Goal: Information Seeking & Learning: Learn about a topic

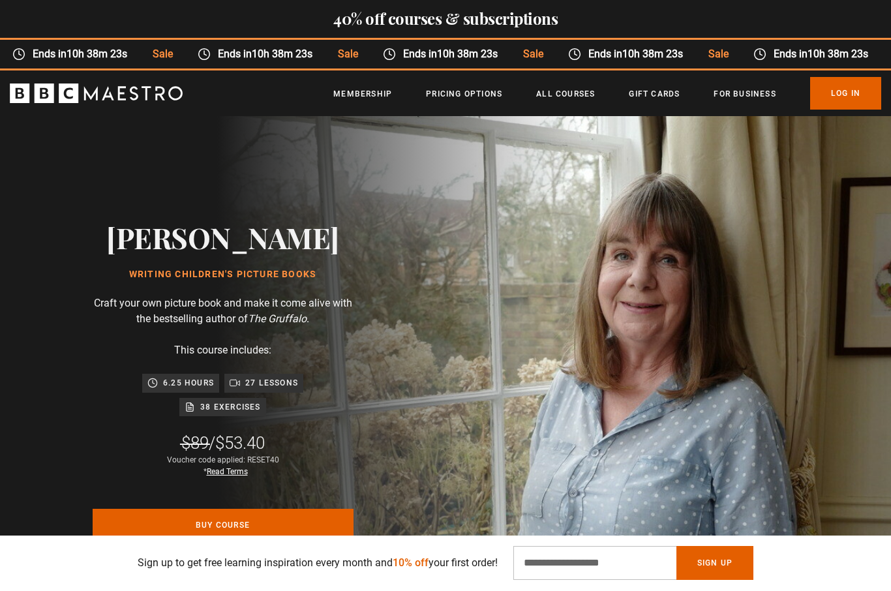
scroll to position [1, 0]
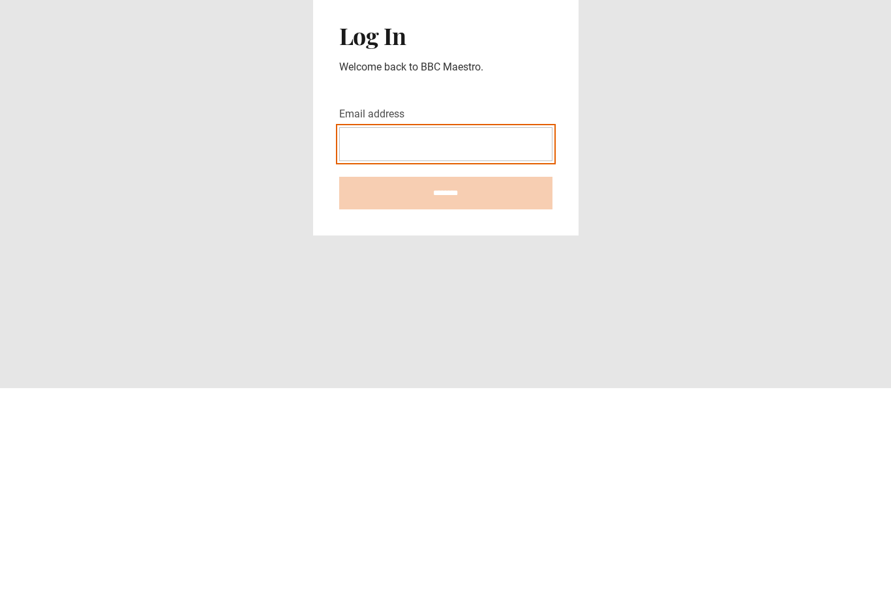
type input "**********"
click at [446, 380] on input "********" at bounding box center [445, 396] width 213 height 33
type input "**********"
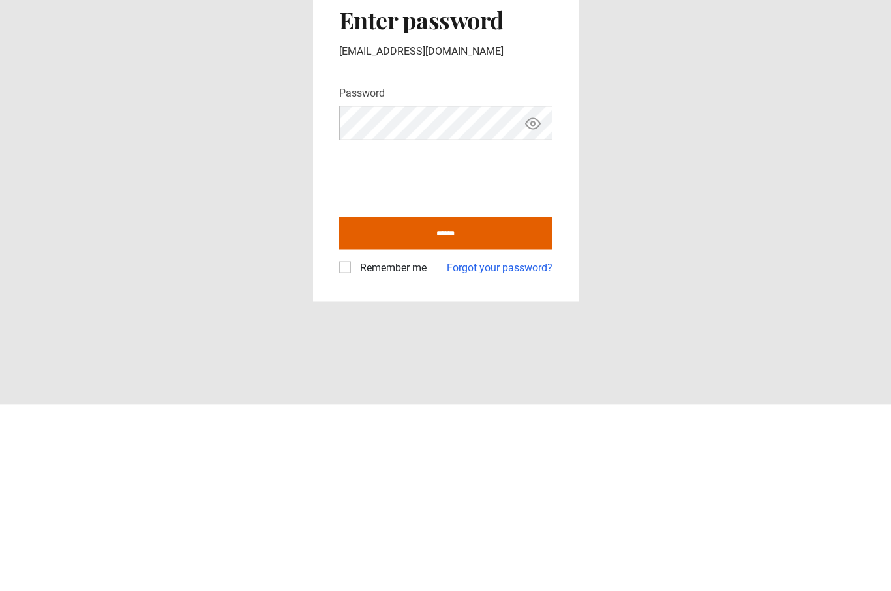
scroll to position [45, 0]
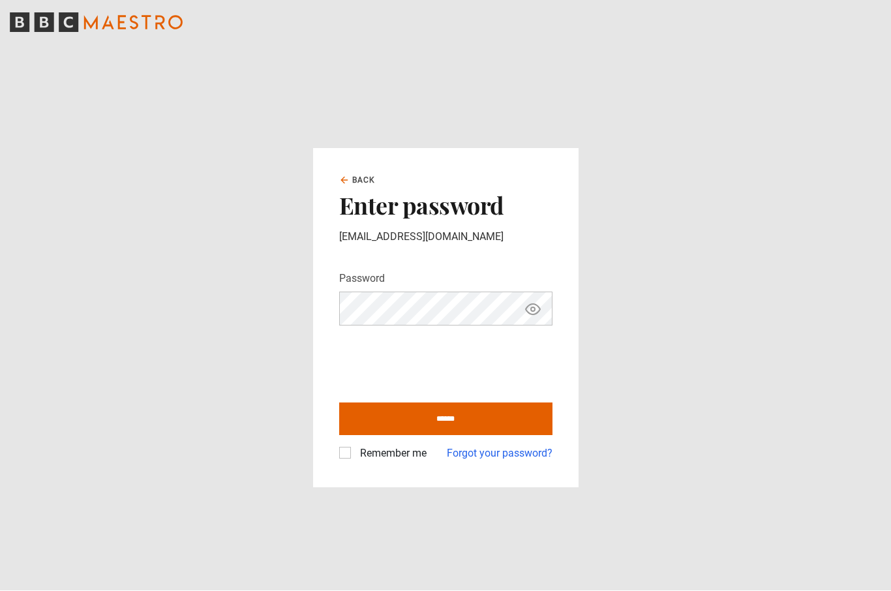
click at [526, 403] on input "******" at bounding box center [445, 419] width 213 height 33
type input "**********"
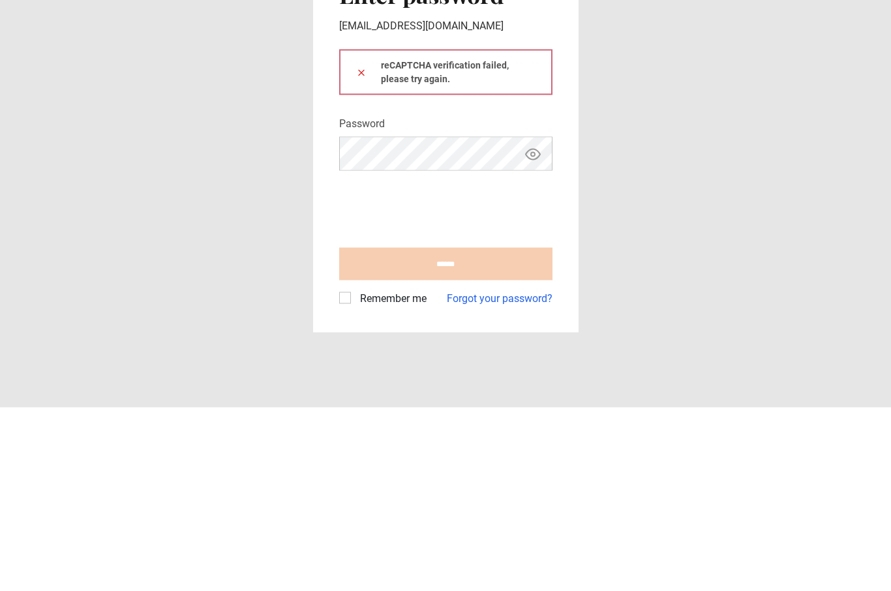
scroll to position [45, 0]
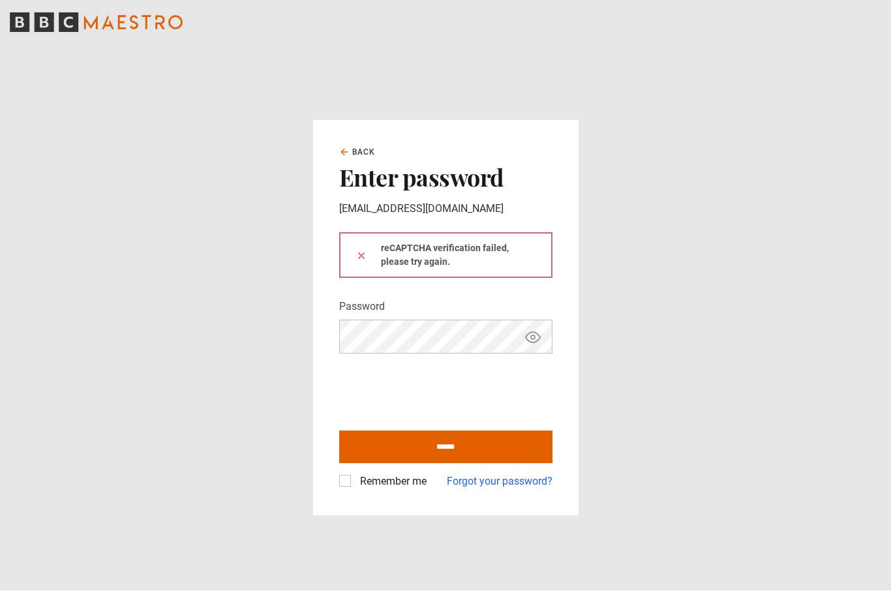
click at [540, 330] on icon "Show password" at bounding box center [533, 338] width 16 height 16
click at [359, 474] on label "Remember me" at bounding box center [391, 482] width 72 height 16
click at [467, 431] on input "******" at bounding box center [445, 447] width 213 height 33
type input "**********"
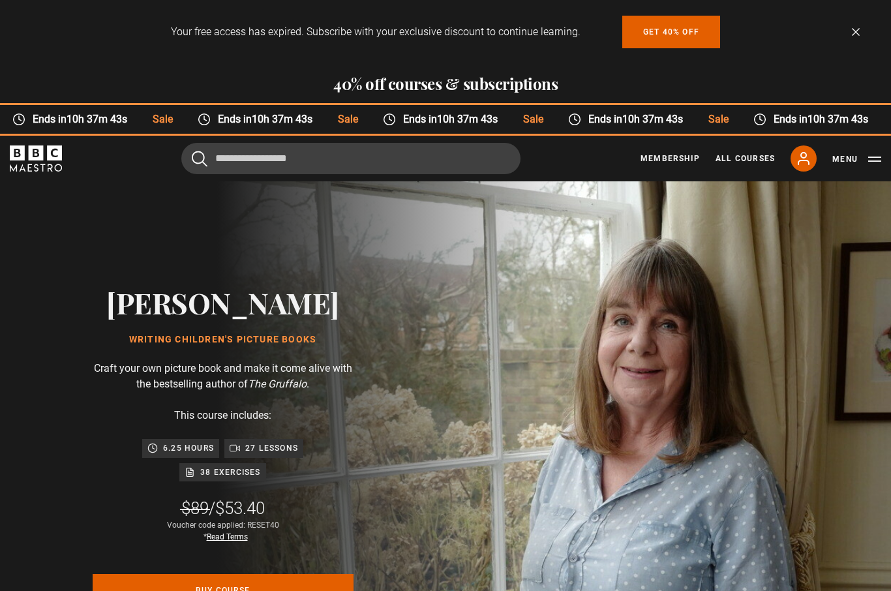
click at [793, 165] on link "My Account" at bounding box center [804, 159] width 26 height 26
click at [794, 161] on link "My Account" at bounding box center [804, 159] width 26 height 26
click at [803, 164] on icon at bounding box center [804, 159] width 16 height 16
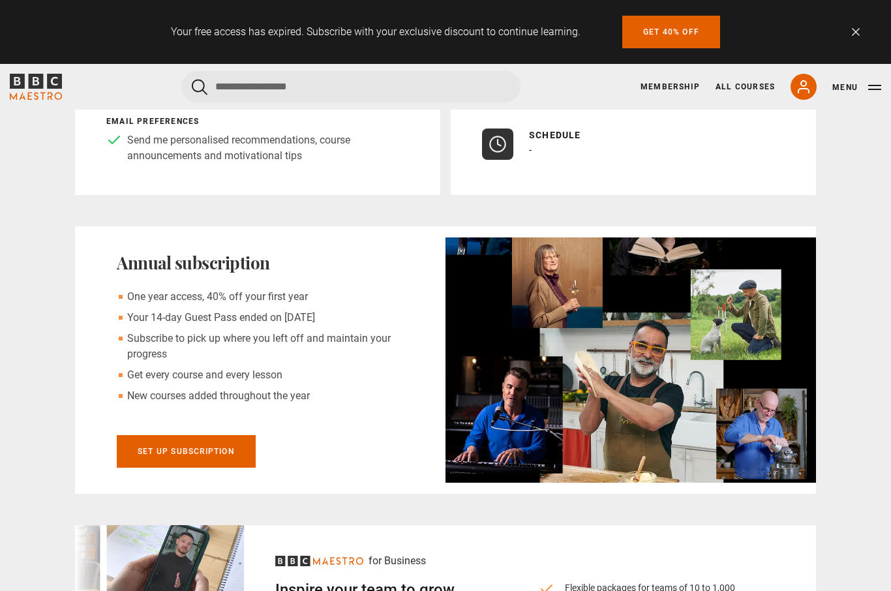
scroll to position [349, 0]
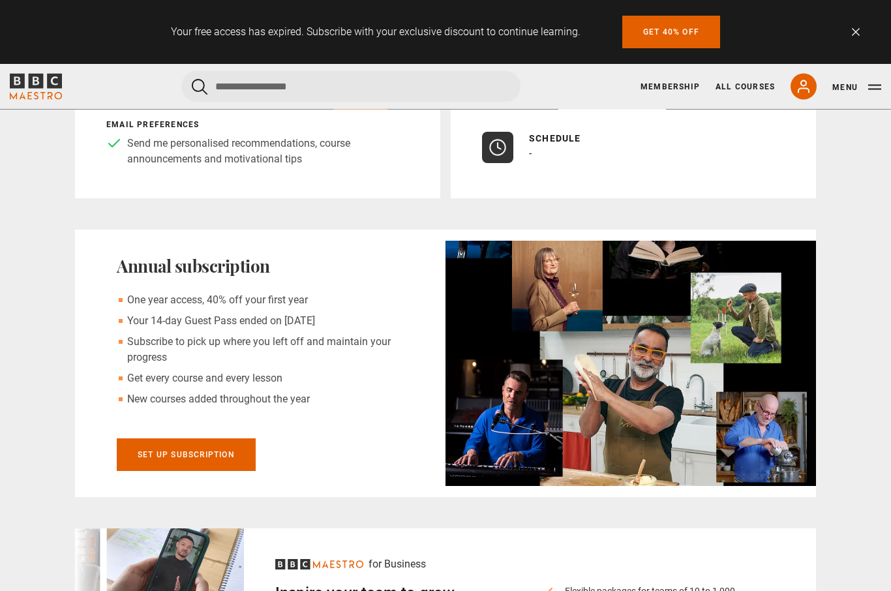
click at [806, 86] on icon at bounding box center [804, 87] width 16 height 16
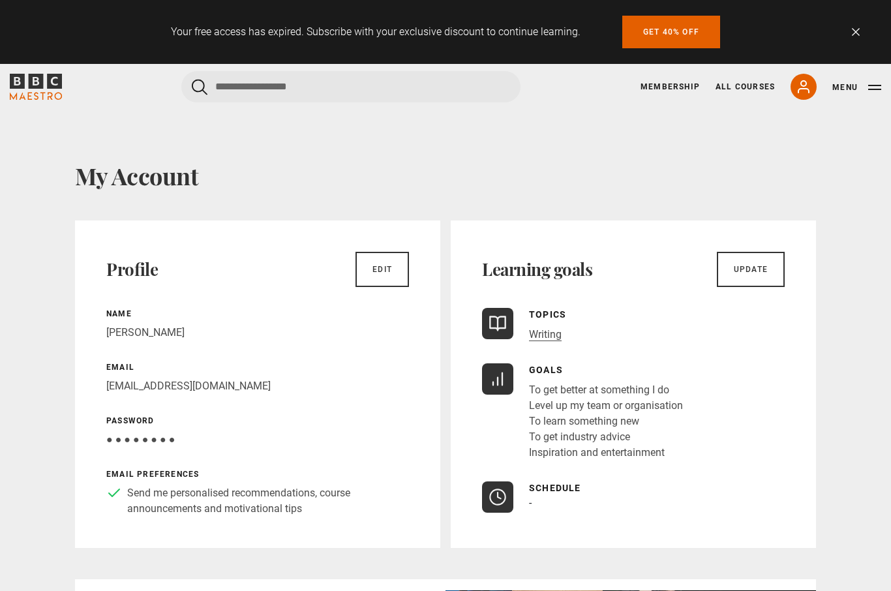
click at [810, 90] on icon at bounding box center [804, 87] width 16 height 16
click at [868, 93] on button "Menu" at bounding box center [857, 87] width 49 height 13
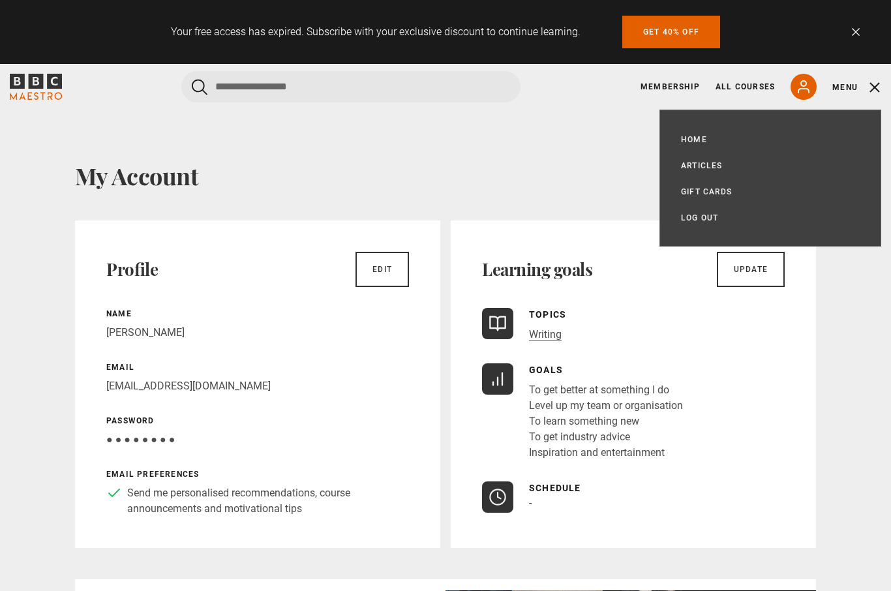
click at [707, 217] on link "Log out" at bounding box center [699, 217] width 37 height 13
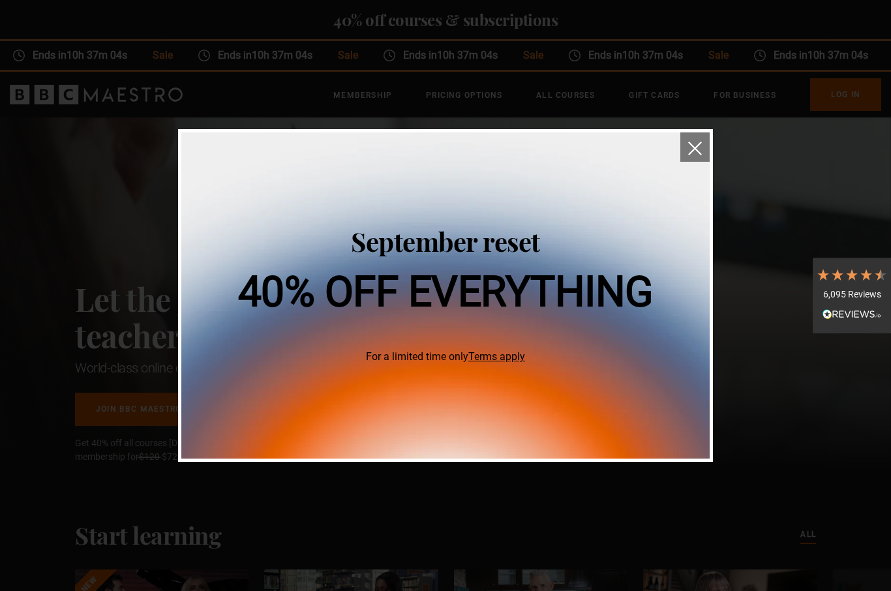
click at [694, 146] on img "close" at bounding box center [695, 149] width 14 height 14
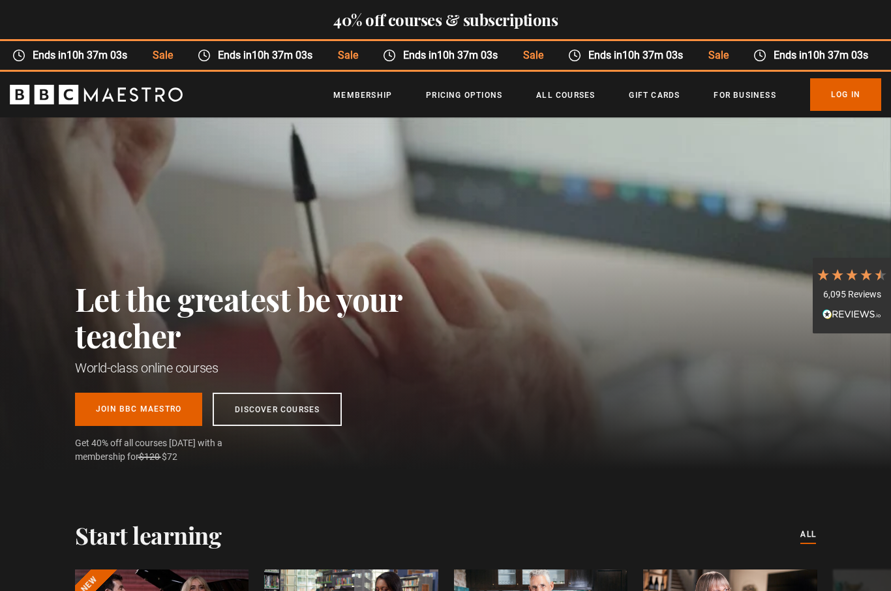
click at [840, 95] on link "Log In" at bounding box center [845, 94] width 71 height 33
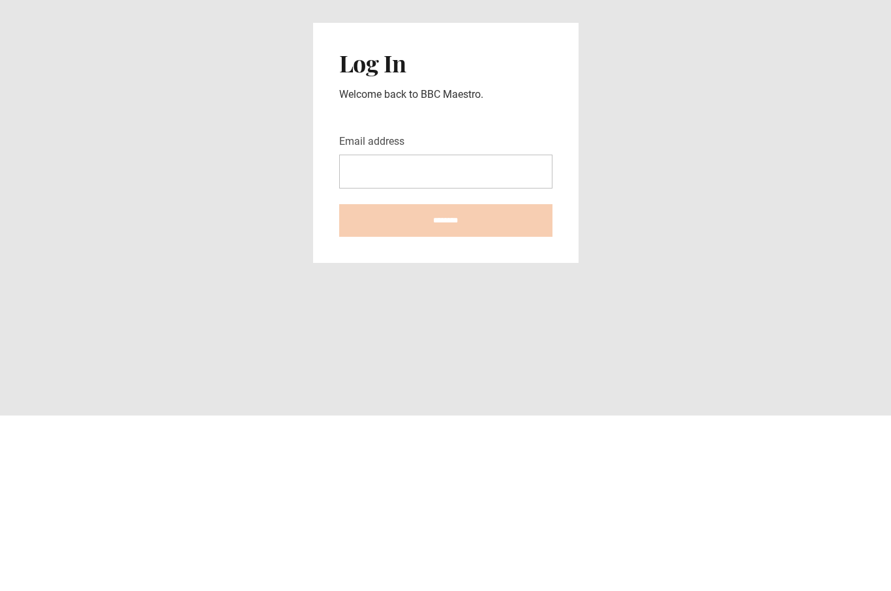
click at [514, 330] on input "Email address" at bounding box center [445, 347] width 213 height 34
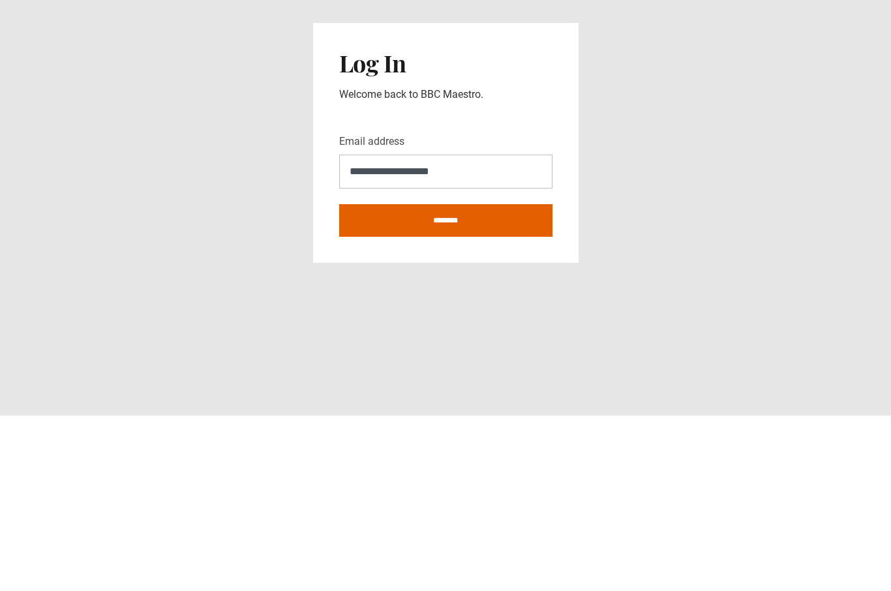
type input "**********"
click at [507, 380] on input "********" at bounding box center [445, 396] width 213 height 33
type input "**********"
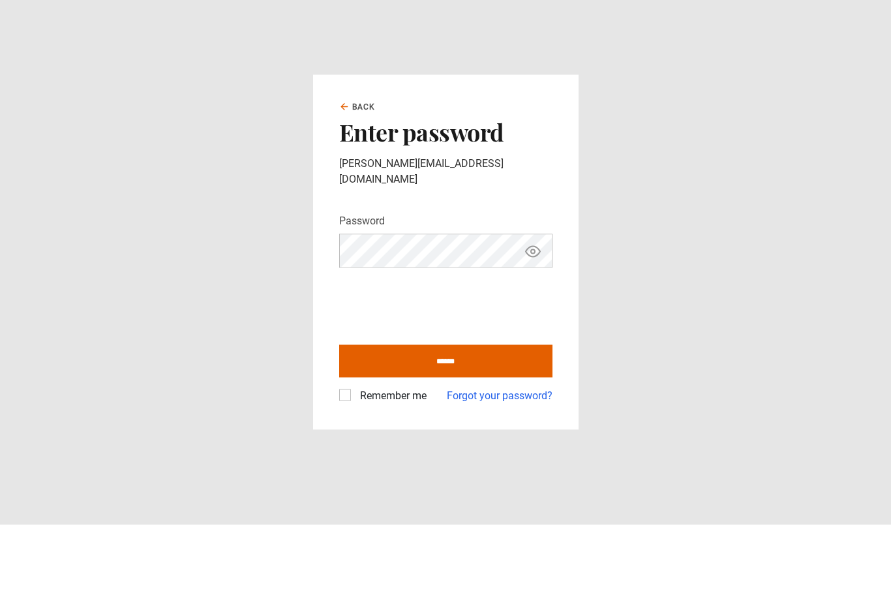
scroll to position [45, 0]
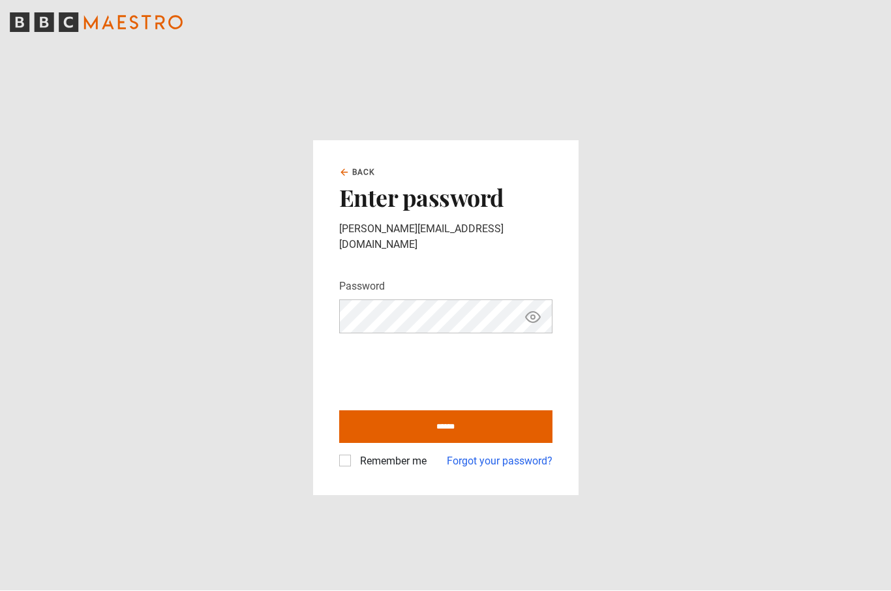
click at [487, 411] on input "******" at bounding box center [445, 427] width 213 height 33
type input "**********"
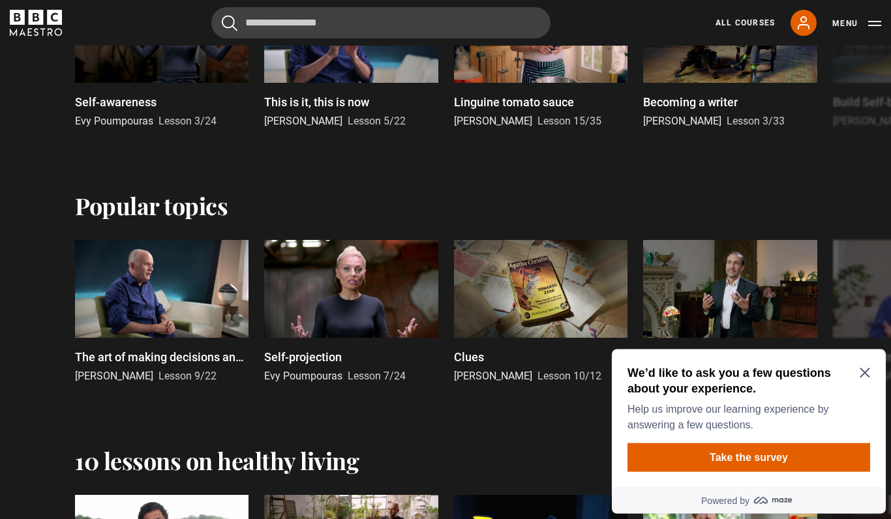
scroll to position [786, 0]
click at [107, 290] on div at bounding box center [162, 289] width 174 height 98
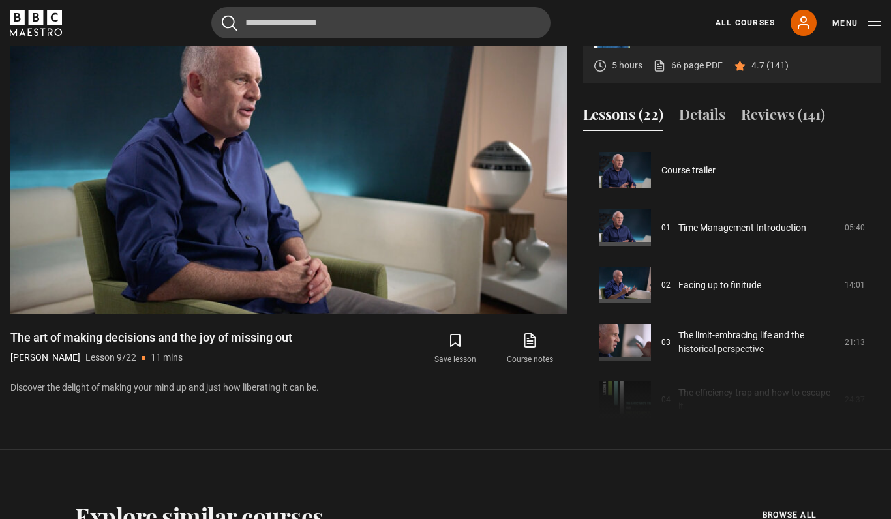
click at [707, 177] on link "Course trailer" at bounding box center [689, 171] width 54 height 14
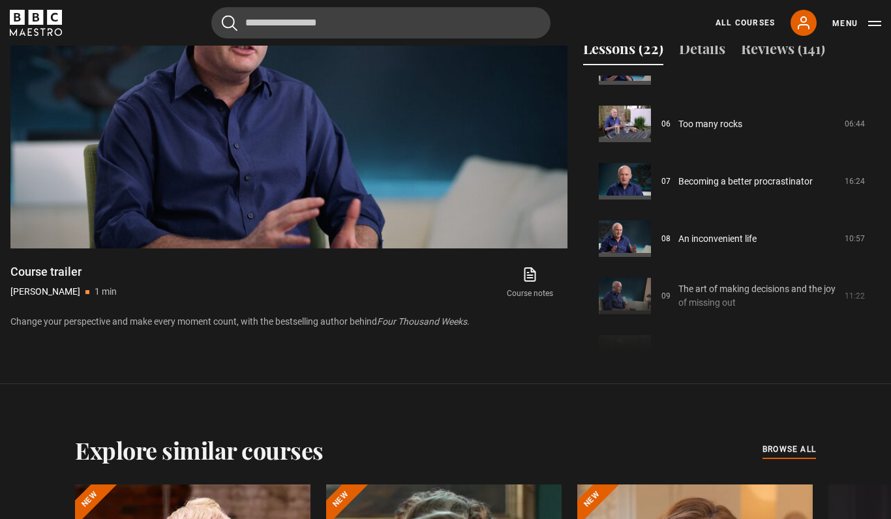
scroll to position [298, 0]
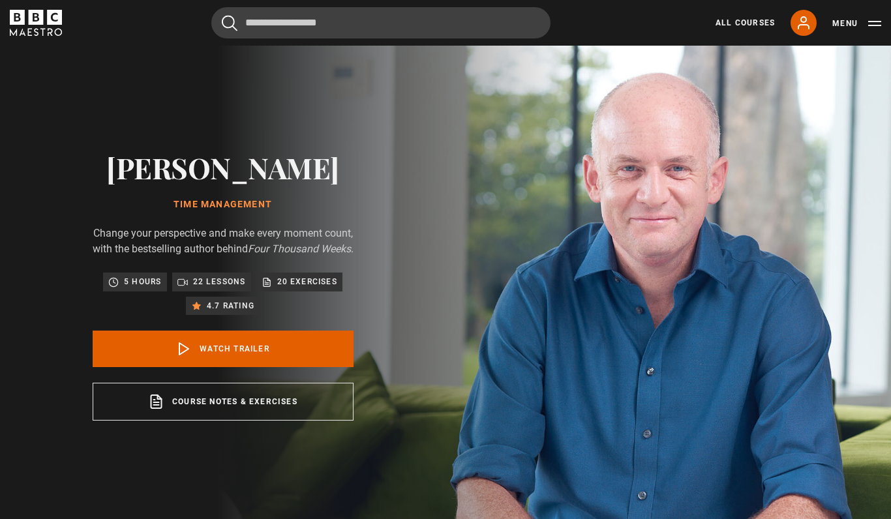
click at [741, 28] on link "All Courses" at bounding box center [745, 23] width 59 height 12
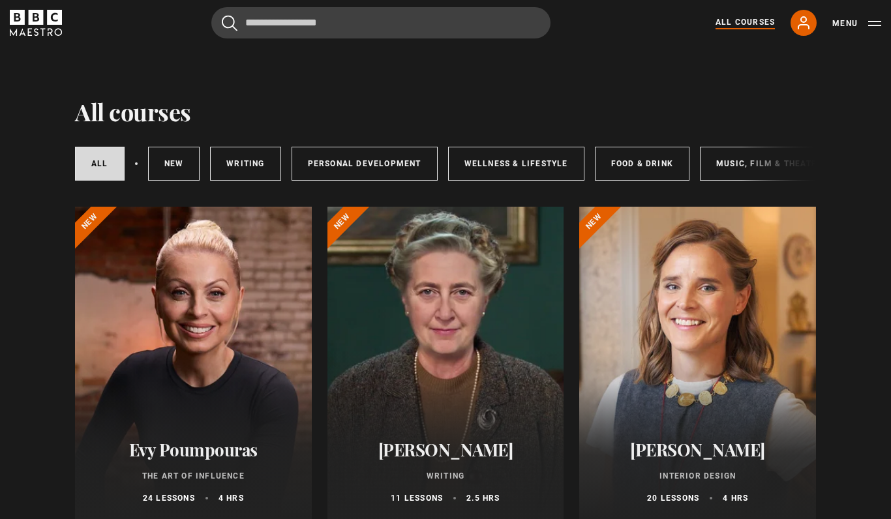
click at [228, 166] on link "Writing" at bounding box center [245, 164] width 70 height 34
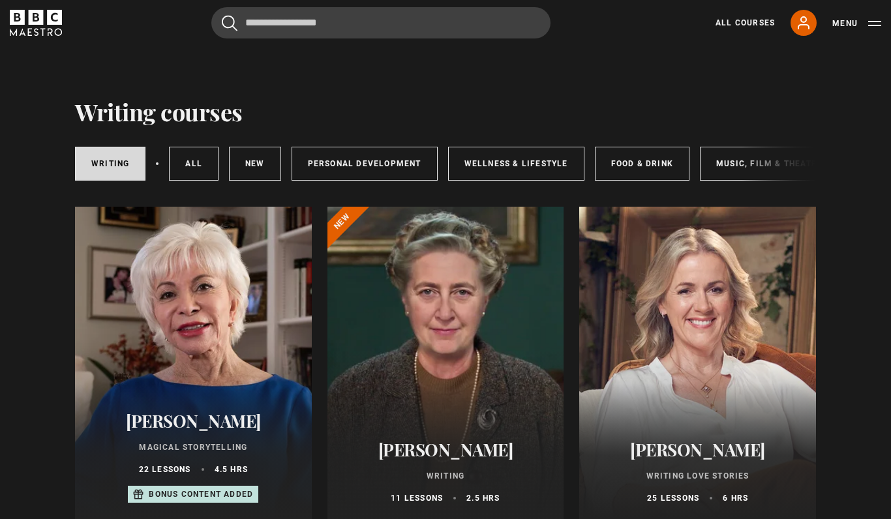
click at [257, 168] on link "New courses" at bounding box center [255, 164] width 52 height 34
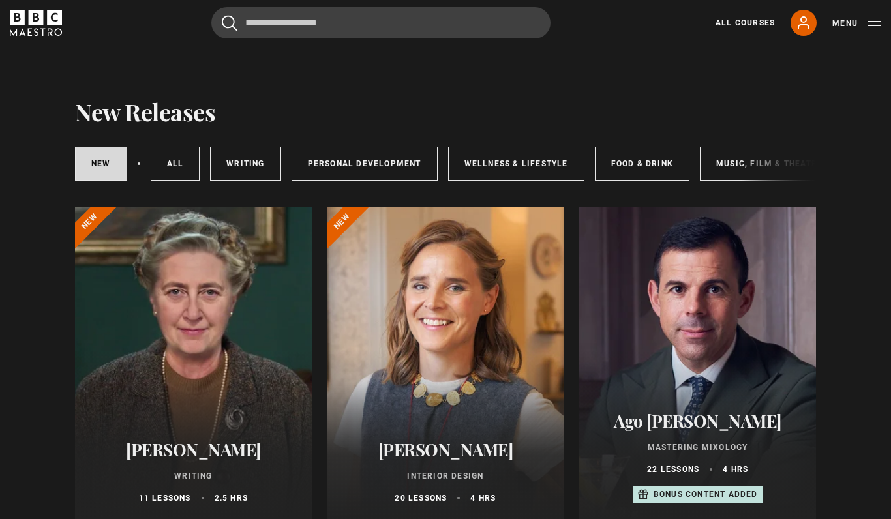
click at [780, 168] on div "New courses All courses Writing Personal Development Wellness & Lifestyle Food …" at bounding box center [445, 164] width 741 height 44
click at [761, 170] on div "New courses All courses Writing Personal Development Wellness & Lifestyle Food …" at bounding box center [445, 164] width 741 height 44
click at [733, 164] on link "Music, Film & Theatre" at bounding box center [769, 164] width 139 height 34
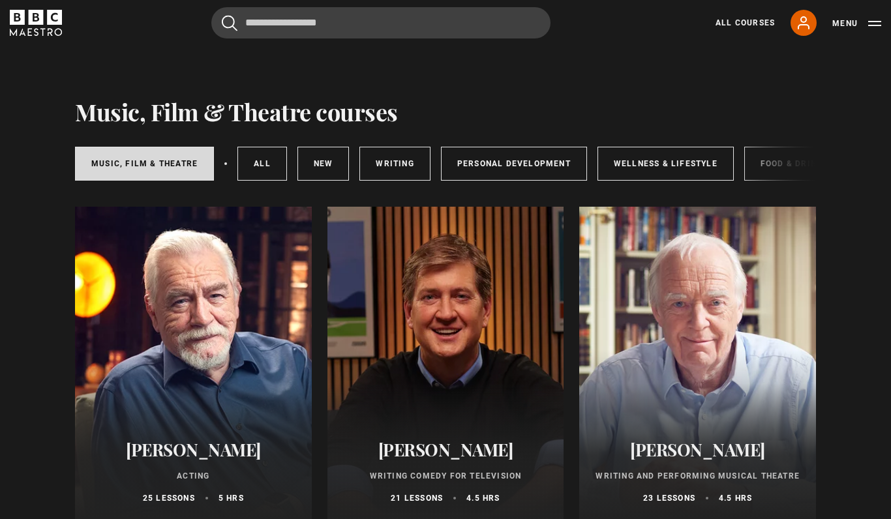
click at [679, 154] on link "Wellness & Lifestyle" at bounding box center [666, 164] width 136 height 34
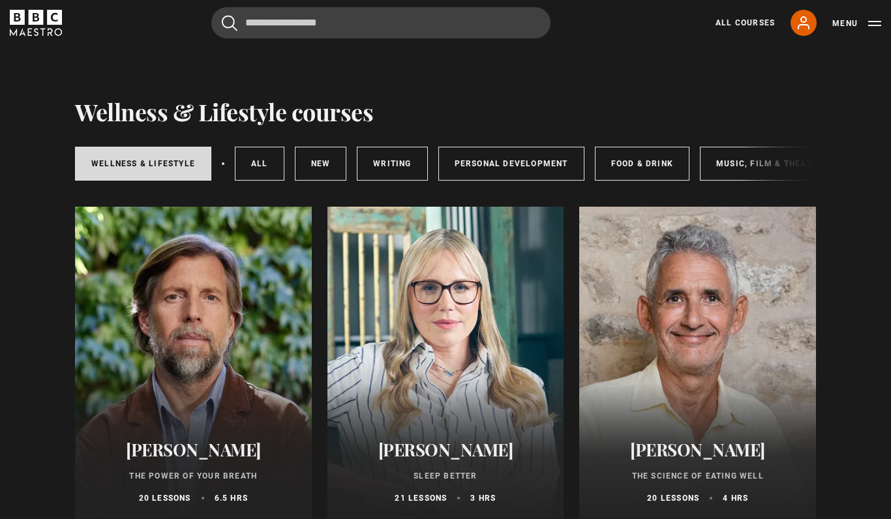
click at [486, 169] on link "Personal Development" at bounding box center [511, 164] width 146 height 34
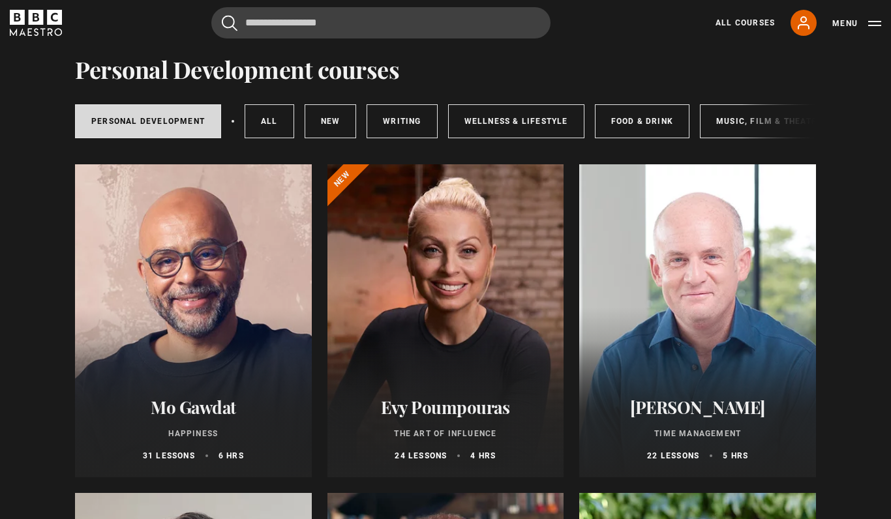
scroll to position [41, 0]
click at [750, 124] on div "Personal Development All courses New courses Writing Wellness & Lifestyle Food …" at bounding box center [445, 122] width 741 height 44
click at [741, 115] on link "Music, Film & Theatre" at bounding box center [769, 123] width 139 height 34
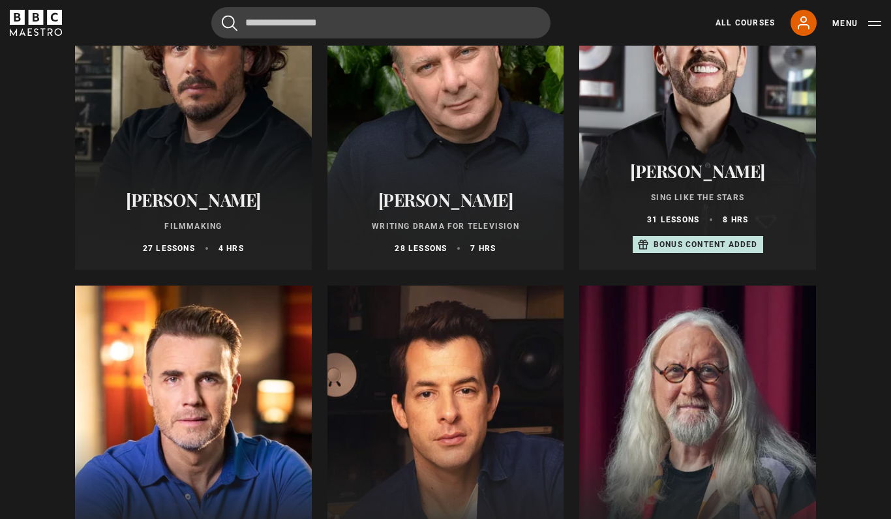
scroll to position [575, 0]
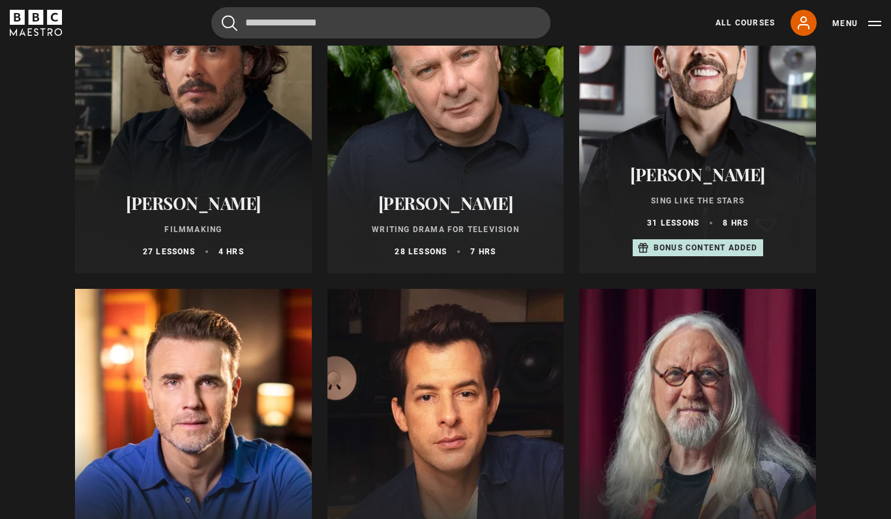
click at [153, 143] on div at bounding box center [193, 116] width 237 height 313
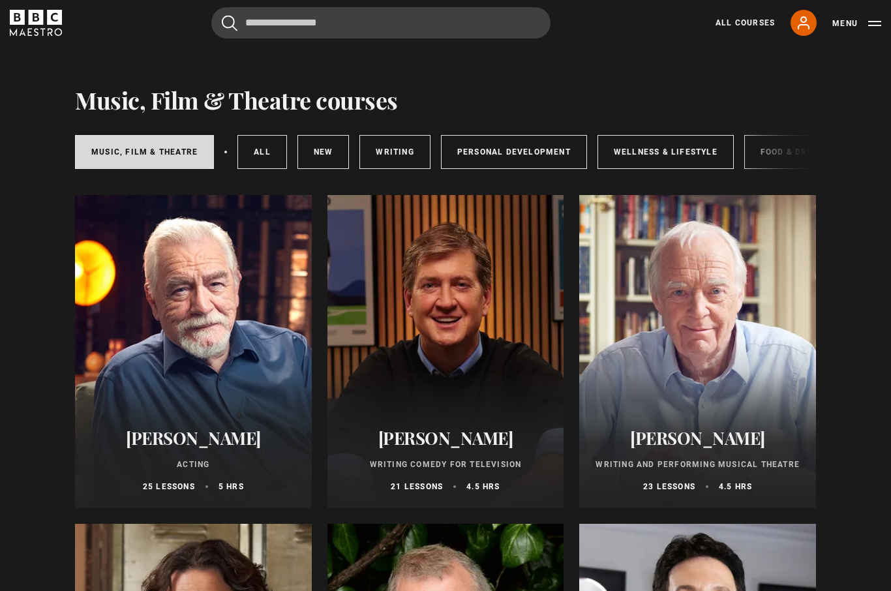
scroll to position [0, 0]
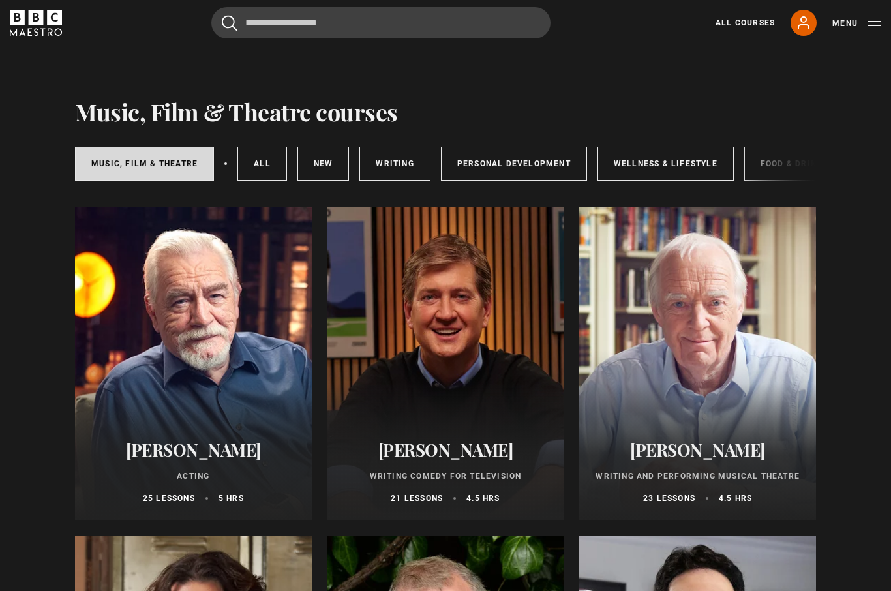
click at [392, 153] on link "Writing" at bounding box center [395, 164] width 70 height 34
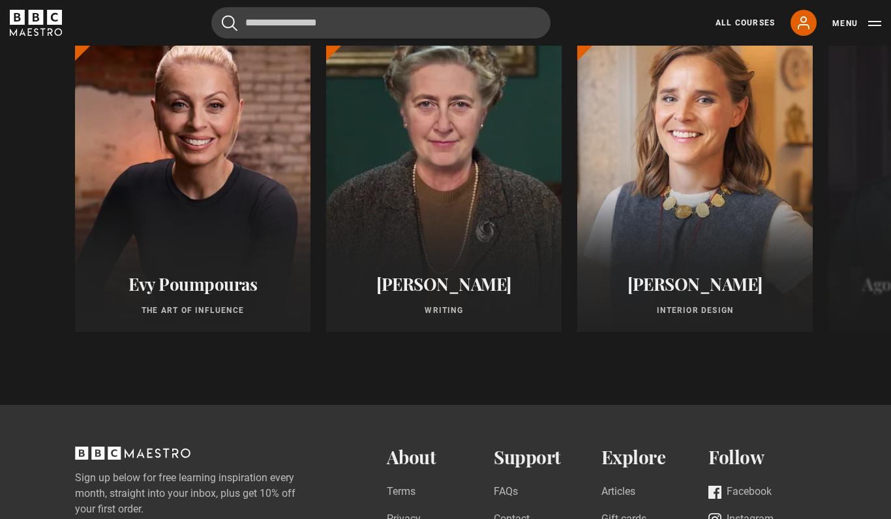
scroll to position [1144, 0]
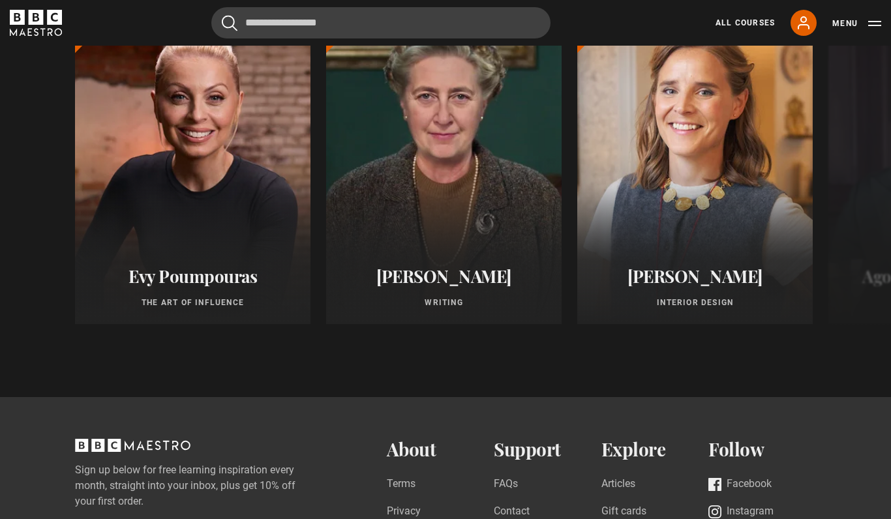
click at [880, 23] on button "Menu" at bounding box center [857, 23] width 49 height 13
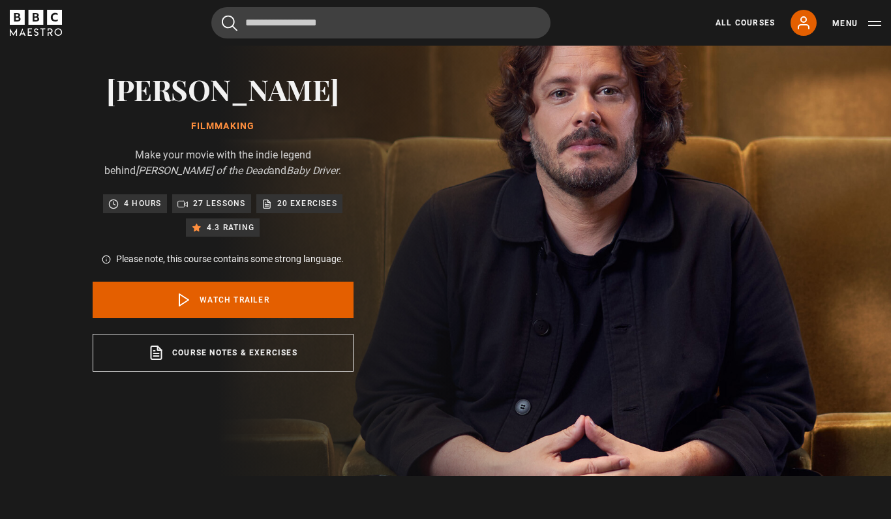
scroll to position [0, 0]
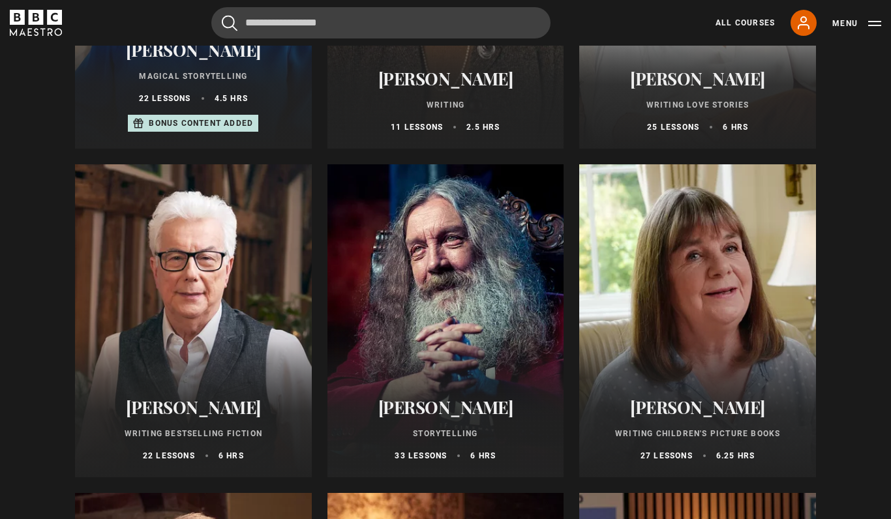
scroll to position [400, 0]
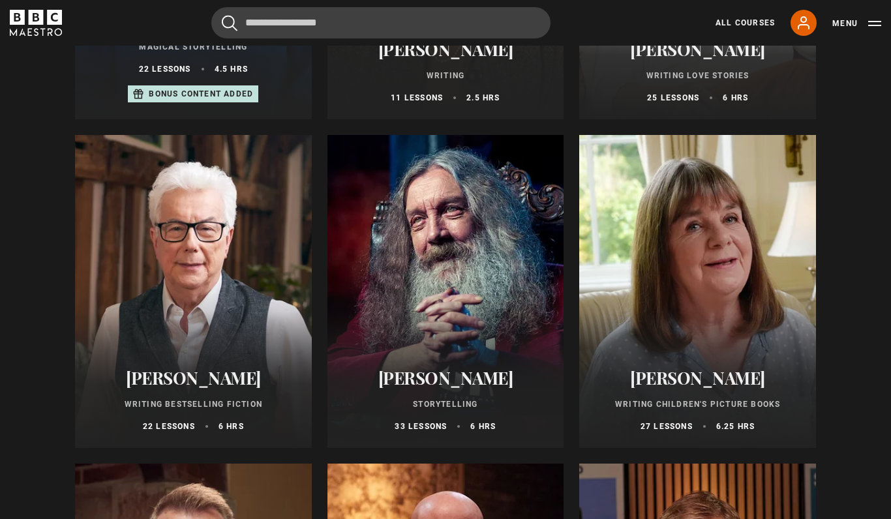
click at [723, 310] on div at bounding box center [697, 292] width 237 height 313
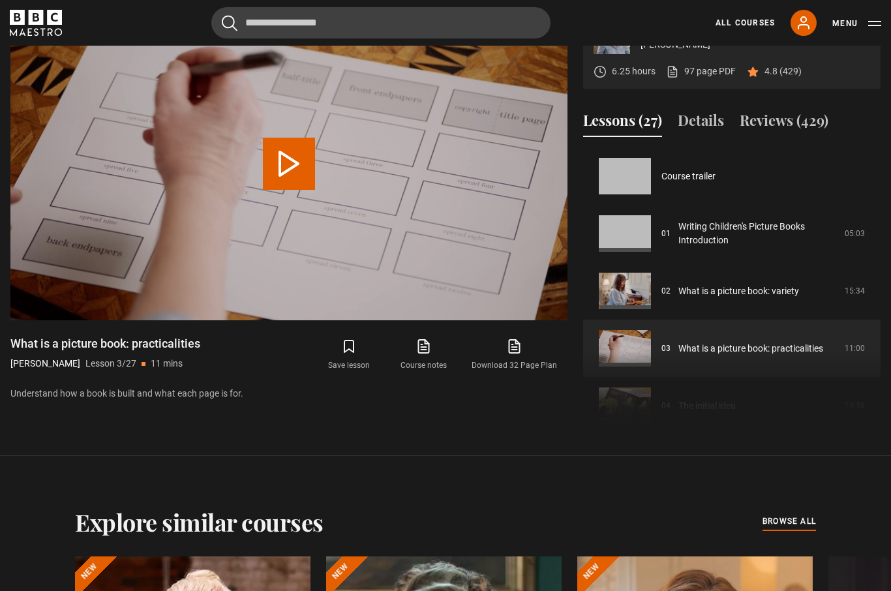
scroll to position [115, 0]
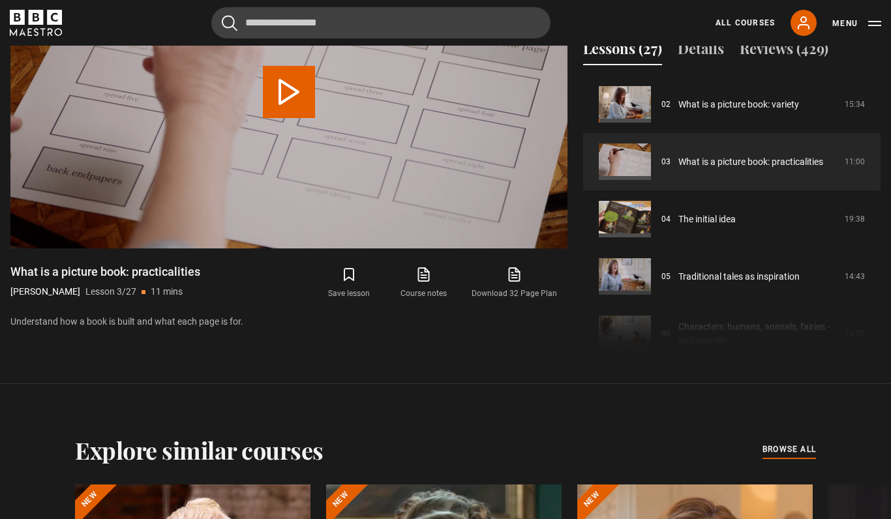
click at [736, 226] on link "The initial idea" at bounding box center [707, 220] width 57 height 14
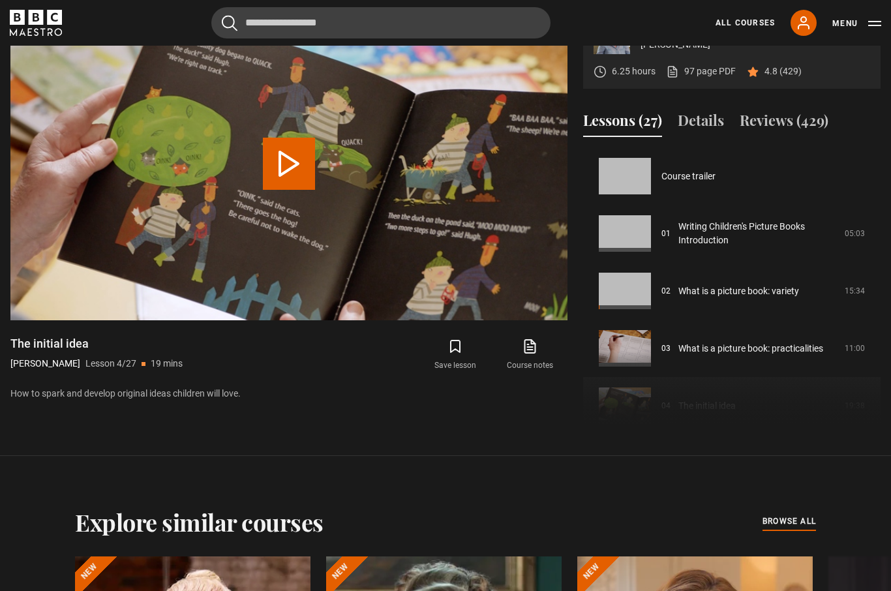
scroll to position [172, 0]
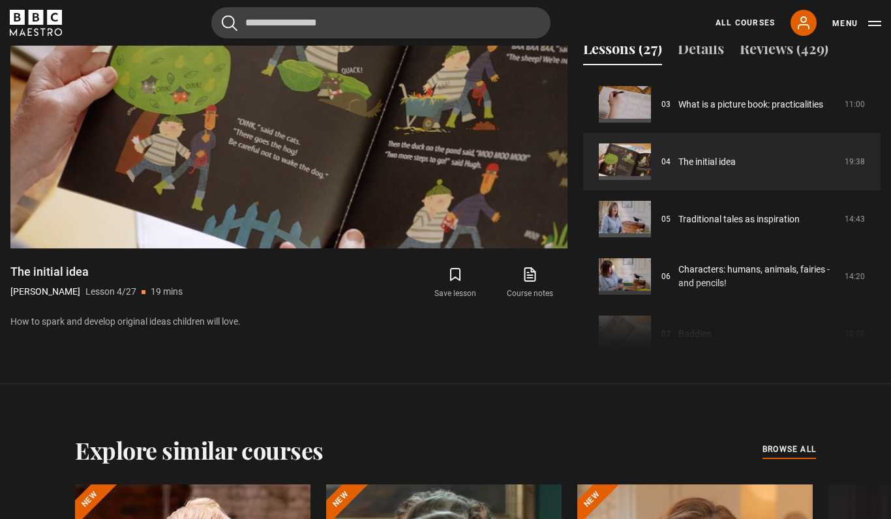
click at [532, 235] on span "Video Player" at bounding box center [541, 222] width 26 height 26
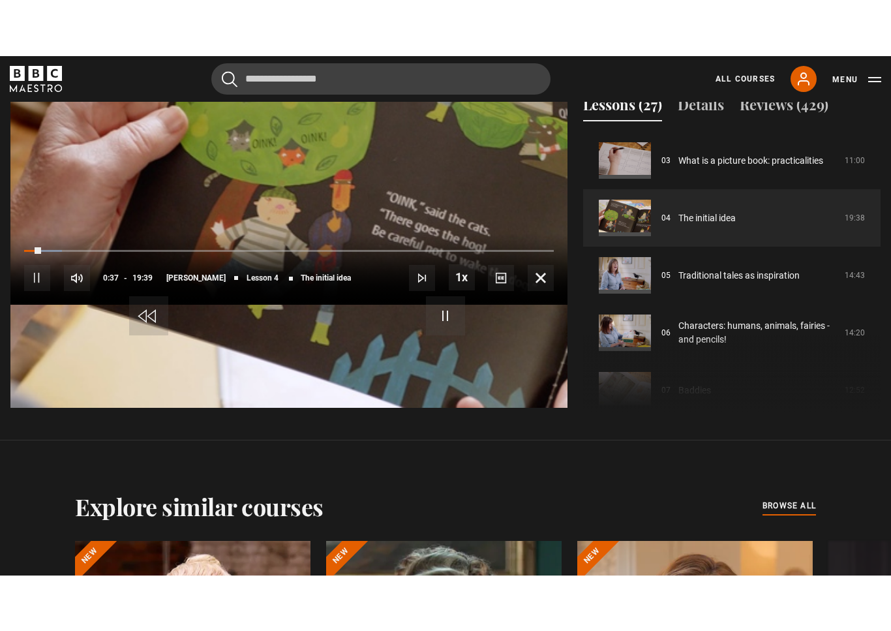
scroll to position [16, 0]
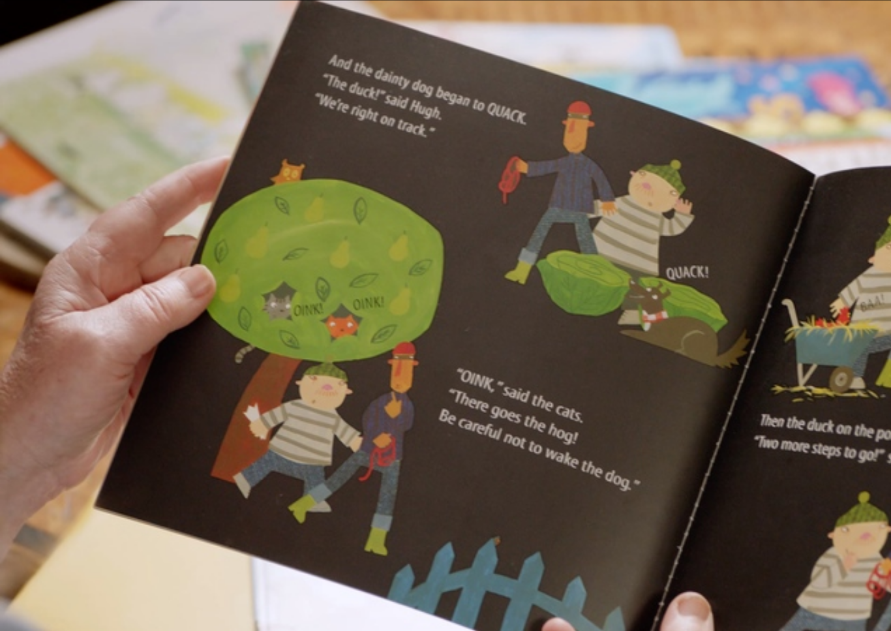
click at [787, 590] on span "Video Player" at bounding box center [786, 603] width 26 height 26
click at [95, 590] on span "13:22" at bounding box center [103, 603] width 20 height 23
click at [793, 590] on video-js "Video Player is loading. Play Lesson The initial idea 10s Skip Back 10 seconds …" at bounding box center [445, 315] width 891 height 631
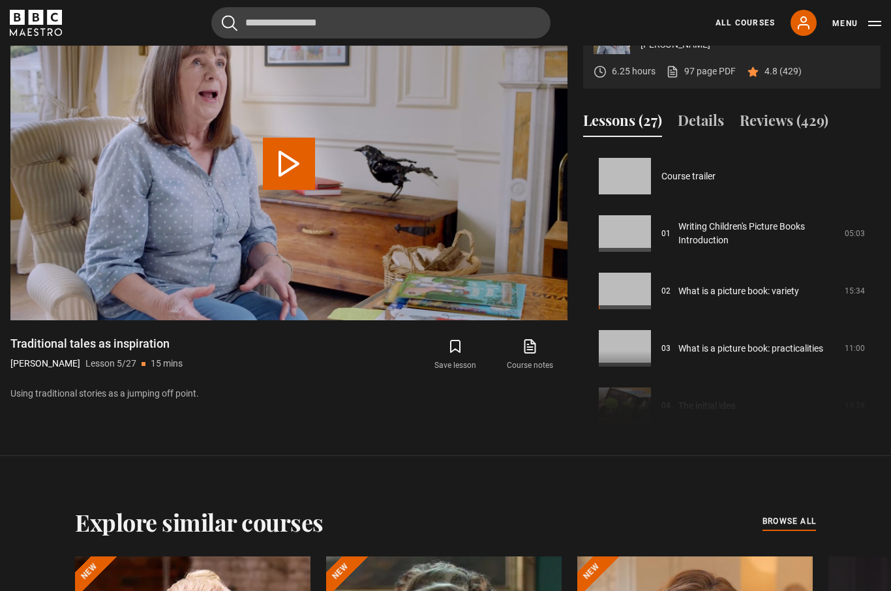
scroll to position [230, 0]
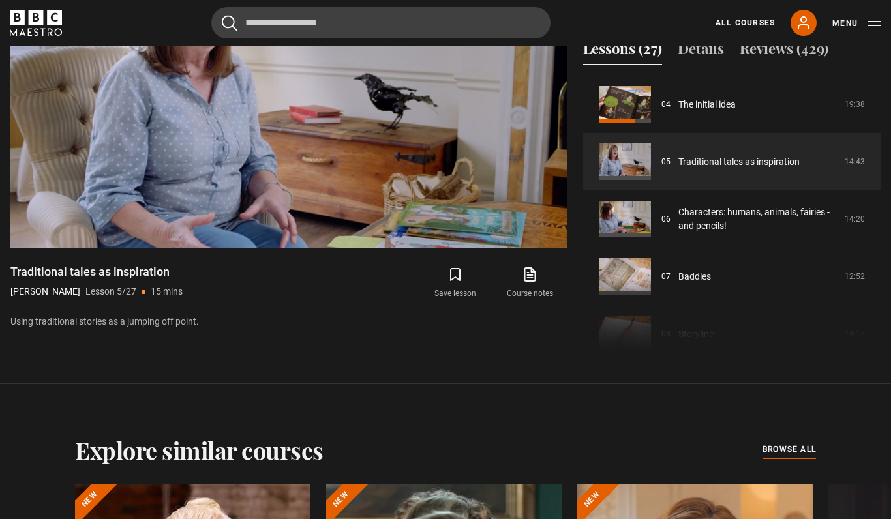
click at [435, 358] on div "Video Player is loading. Play Lesson Traditional tales as inspiration 10s Skip …" at bounding box center [288, 146] width 557 height 422
click at [442, 249] on div "10s Skip Back 10 seconds Pause 10s Skip Forward 10 seconds Loaded : 7.34% Pause…" at bounding box center [288, 213] width 557 height 72
click at [419, 249] on video-js "Video Player is loading. Play Lesson Traditional tales as inspiration 10s Skip …" at bounding box center [288, 91] width 557 height 313
click at [458, 234] on span "Video Player" at bounding box center [462, 221] width 26 height 26
click at [460, 234] on span "Video Player" at bounding box center [462, 221] width 26 height 26
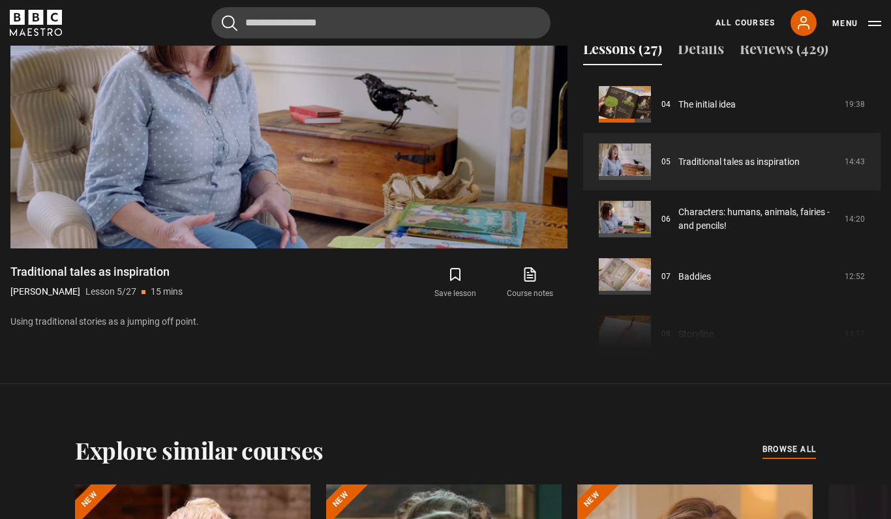
click at [553, 249] on video-js "Video Player is loading. Play Lesson Traditional tales as inspiration 10s Skip …" at bounding box center [288, 91] width 557 height 313
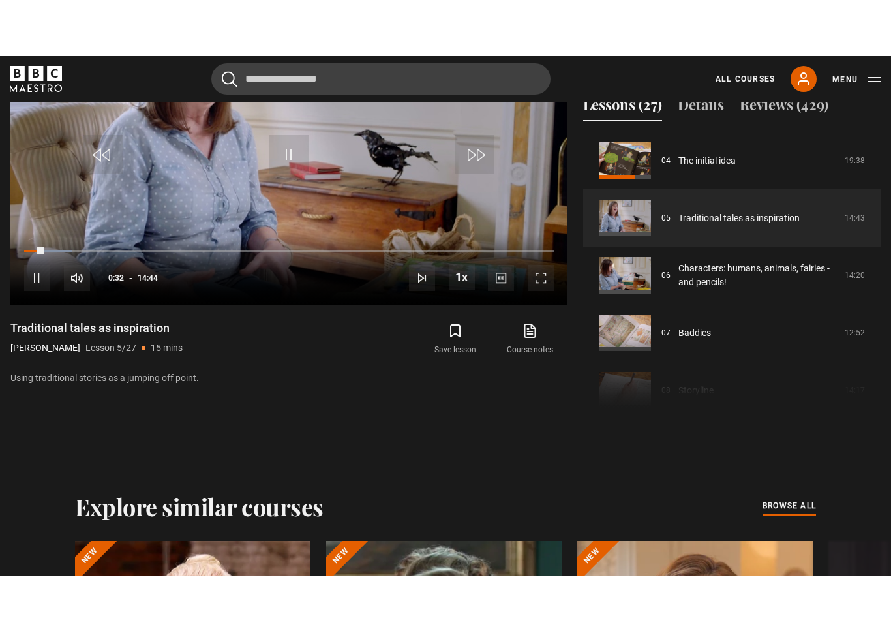
scroll to position [16, 0]
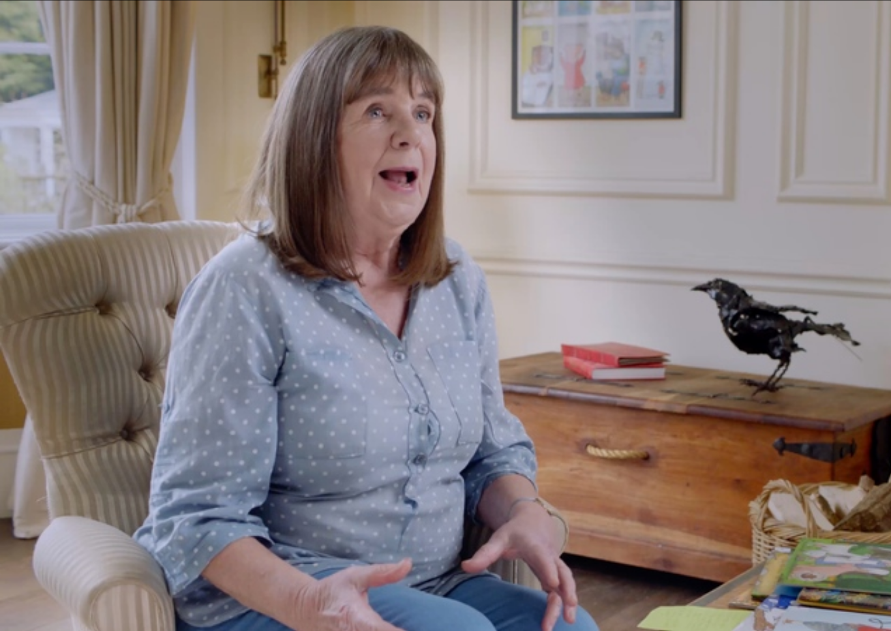
click at [126, 134] on video-js "Video Player is loading. Play Lesson Traditional tales as inspiration 10s Skip …" at bounding box center [445, 315] width 891 height 631
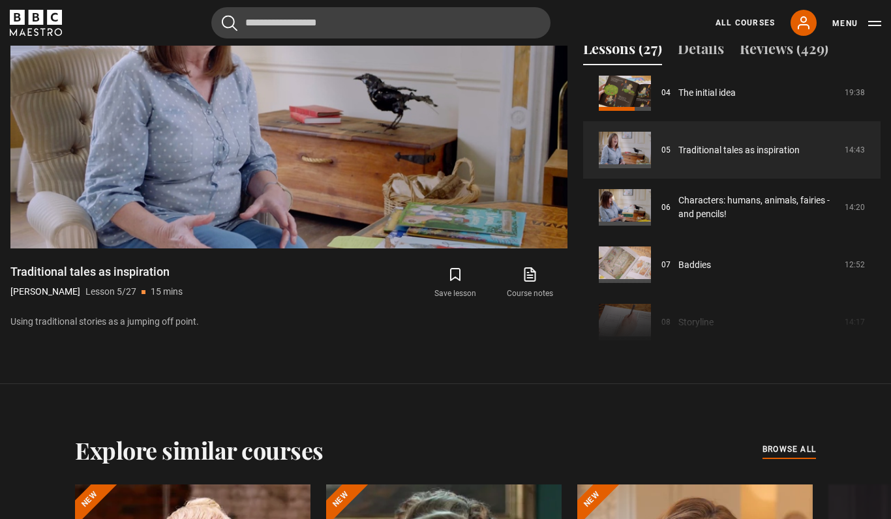
scroll to position [232, 0]
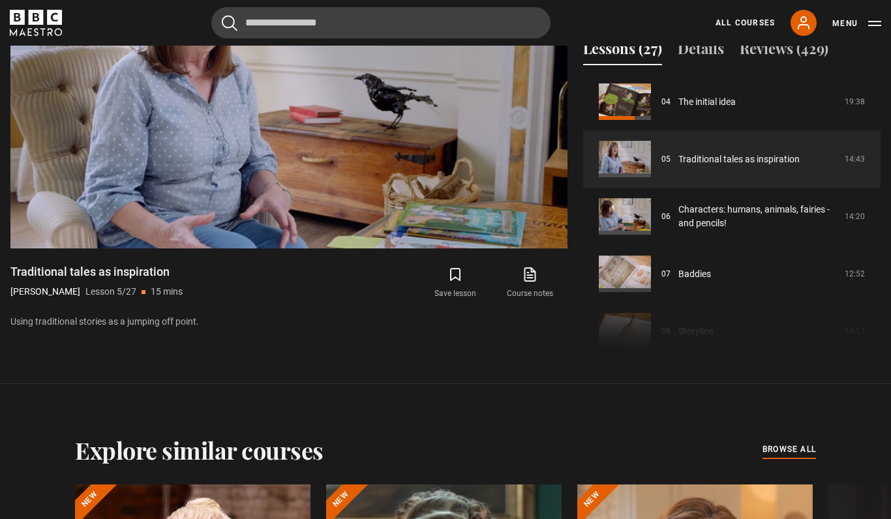
click at [709, 109] on link "The initial idea" at bounding box center [707, 102] width 57 height 14
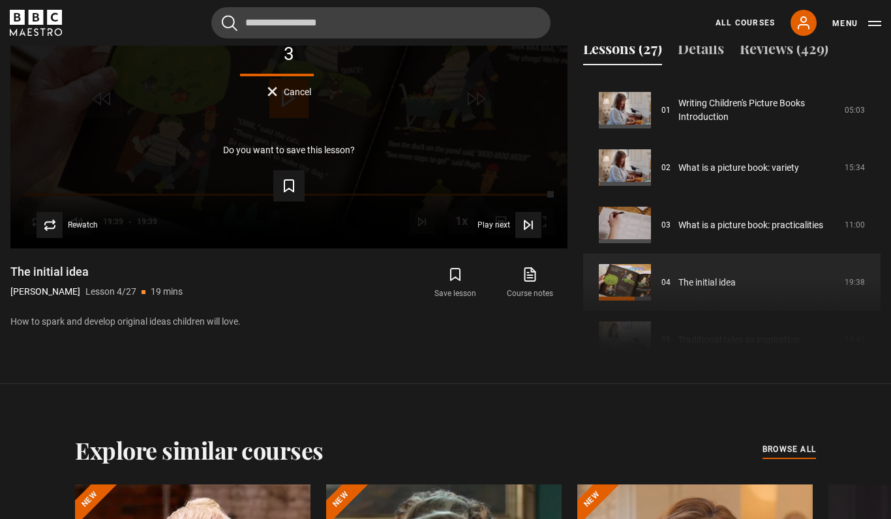
scroll to position [52, 0]
click at [782, 232] on link "What is a picture book: practicalities" at bounding box center [751, 225] width 145 height 14
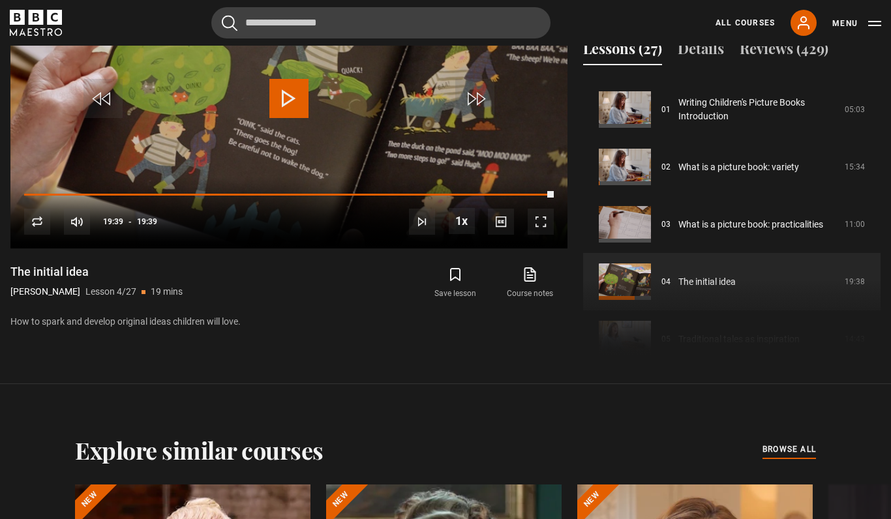
click at [679, 232] on link "What is a picture book: practicalities" at bounding box center [751, 225] width 145 height 14
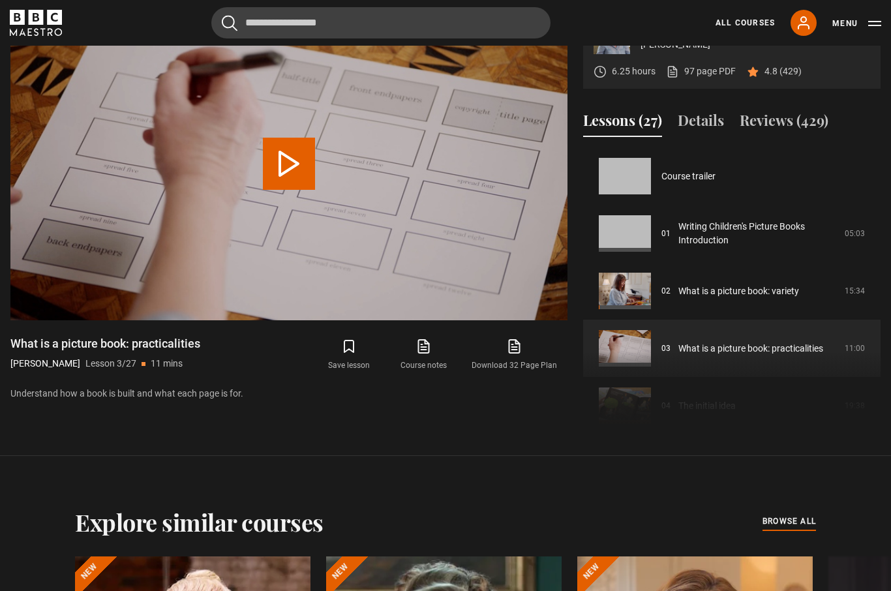
scroll to position [115, 0]
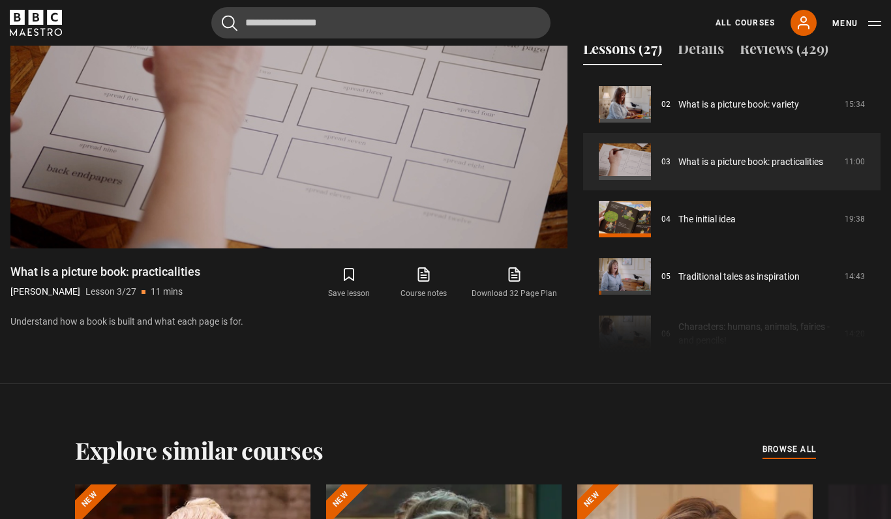
click at [550, 249] on video-js "Video Player is loading. Play Lesson What is a picture book: practicalities 10s…" at bounding box center [288, 91] width 557 height 313
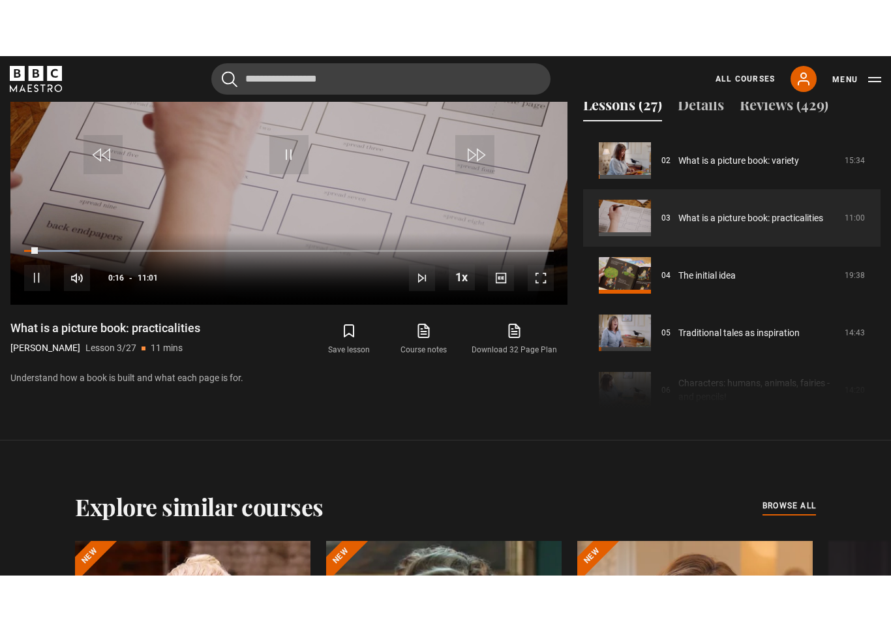
scroll to position [16, 0]
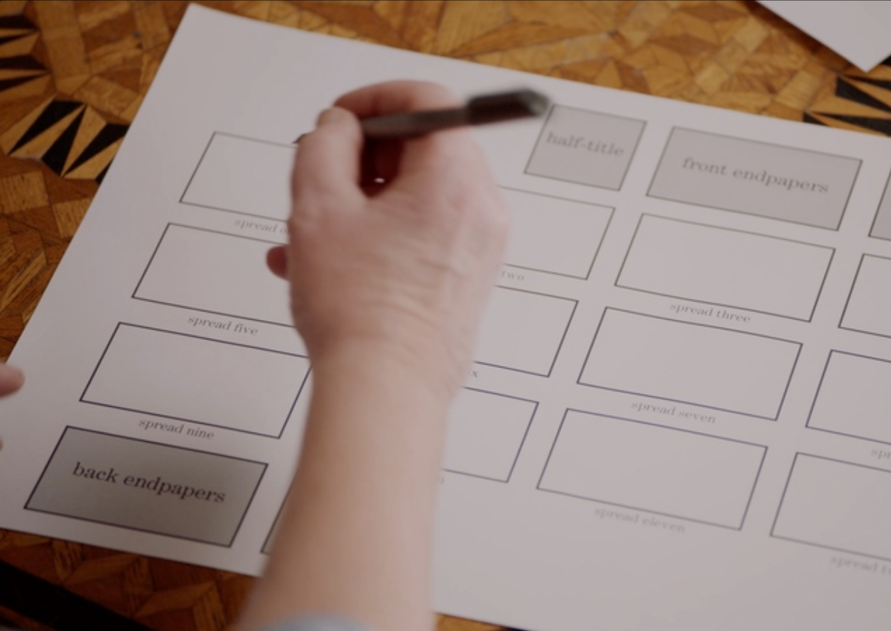
click at [799, 437] on video-js "Video Player is loading. Play Lesson What is a picture book: practicalities 10s…" at bounding box center [445, 315] width 891 height 631
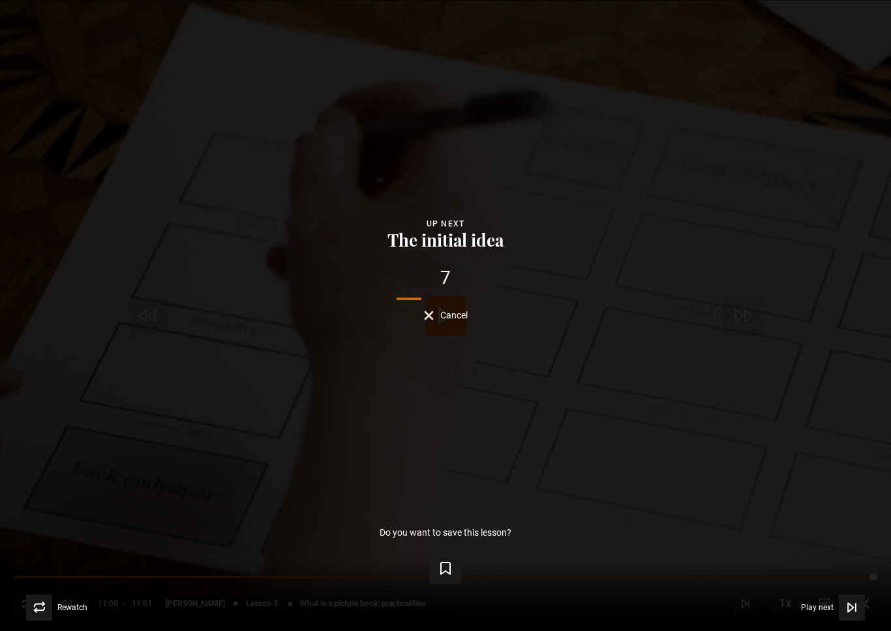
click at [805, 435] on div "Lesson Completed Up next The initial idea 7 Cancel Do you want to save this les…" at bounding box center [445, 315] width 891 height 631
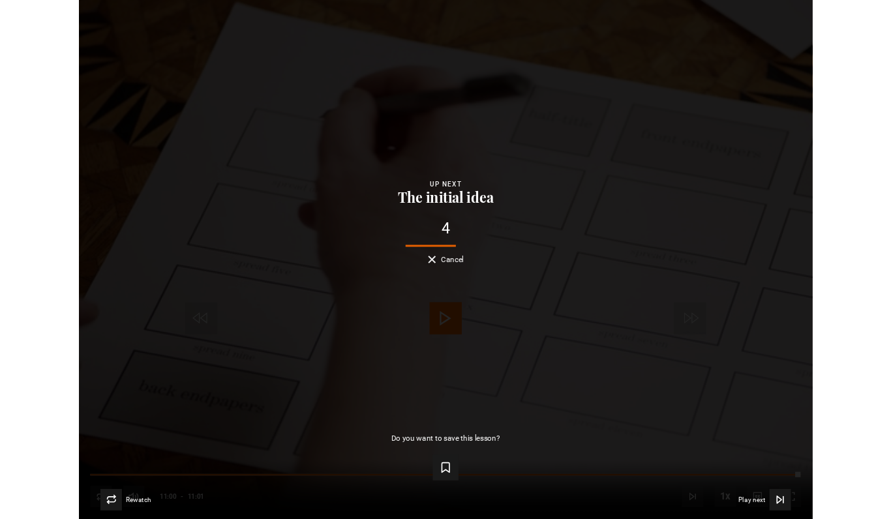
scroll to position [643, 0]
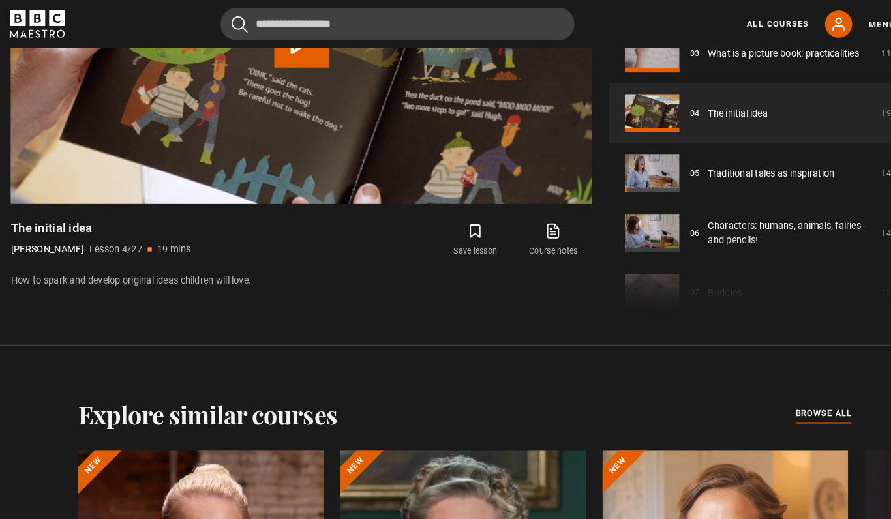
scroll to position [698, 0]
